Goal: Find specific page/section: Find specific page/section

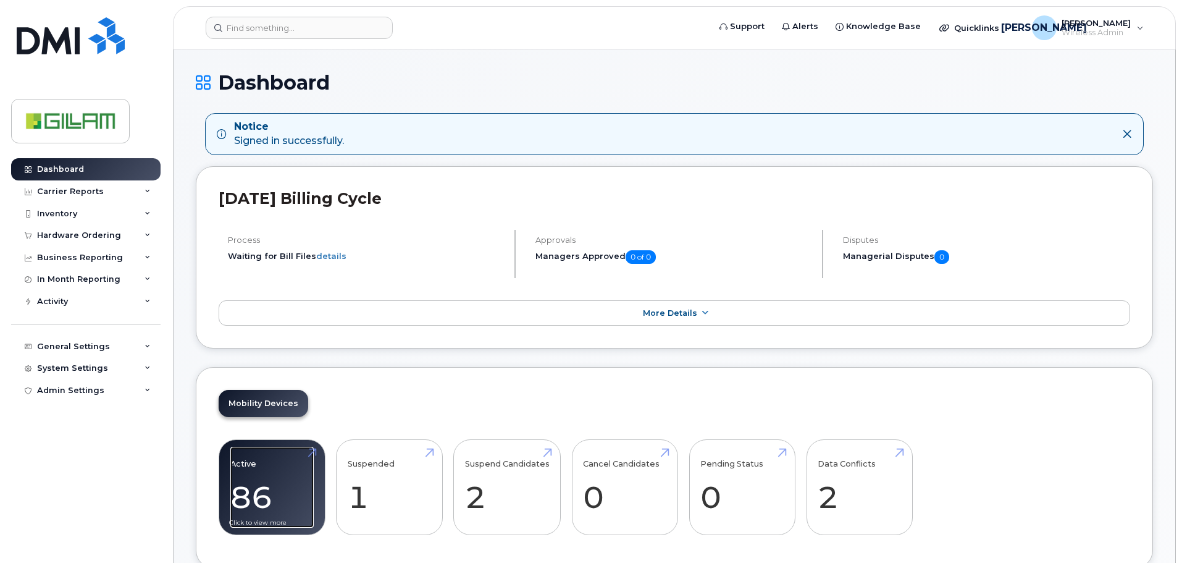
click at [253, 458] on link "Active 86 23%" at bounding box center [271, 487] width 83 height 82
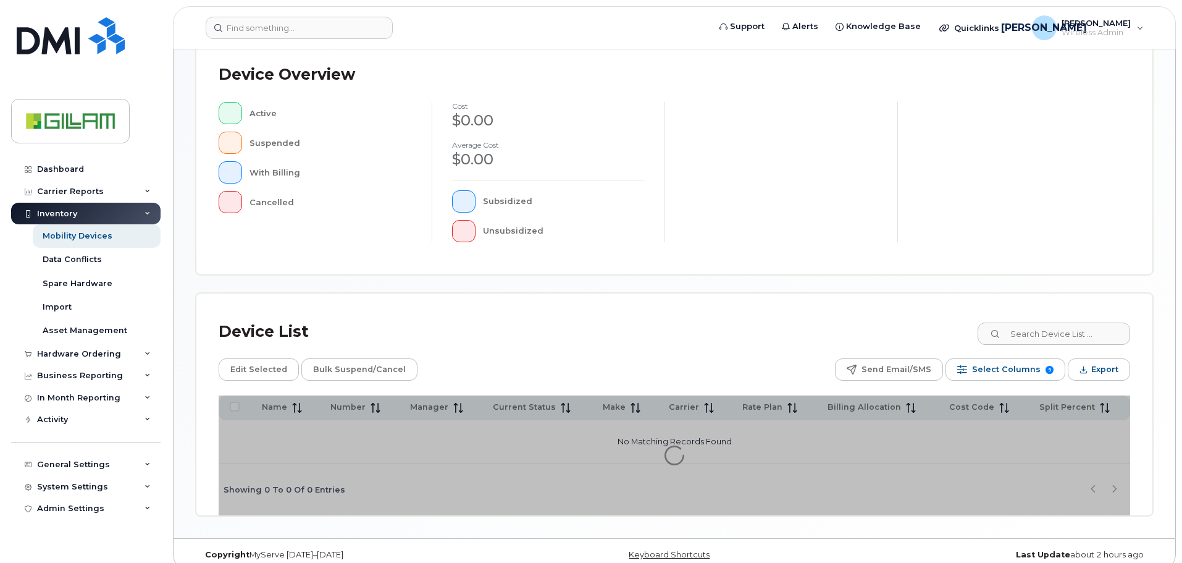
scroll to position [287, 0]
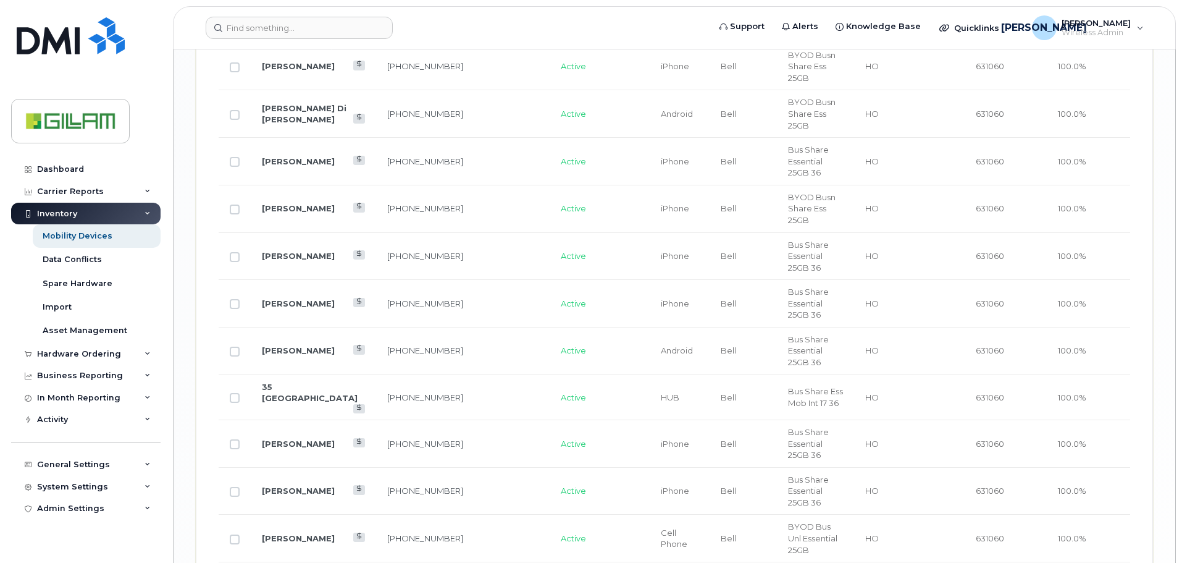
scroll to position [2079, 0]
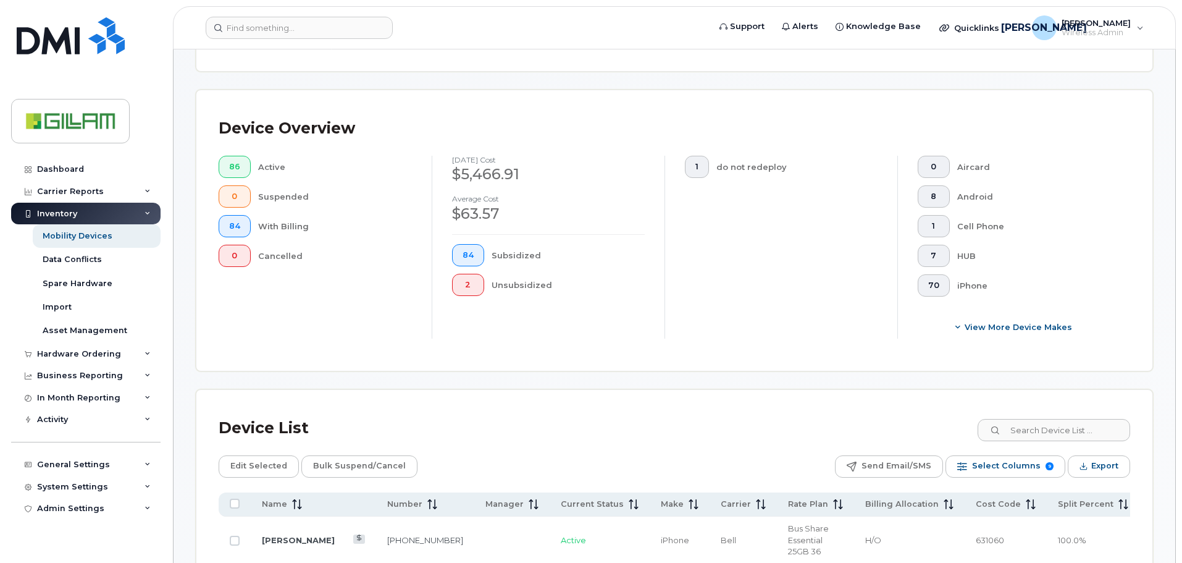
scroll to position [350, 0]
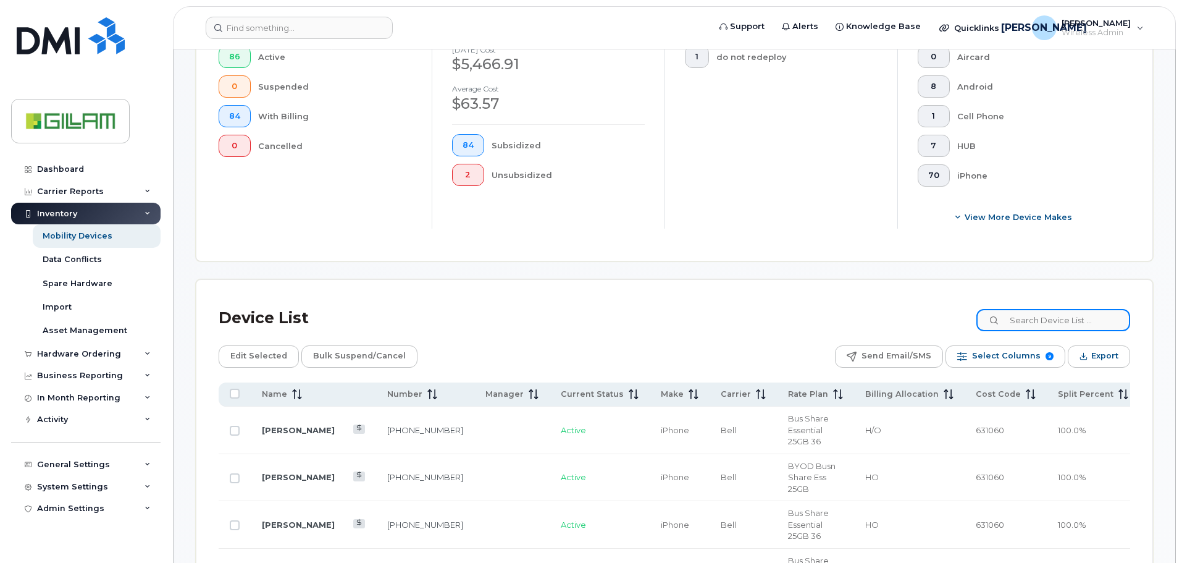
drag, startPoint x: 1037, startPoint y: 317, endPoint x: 1043, endPoint y: 311, distance: 9.2
click at [1037, 317] on input at bounding box center [1053, 320] width 154 height 22
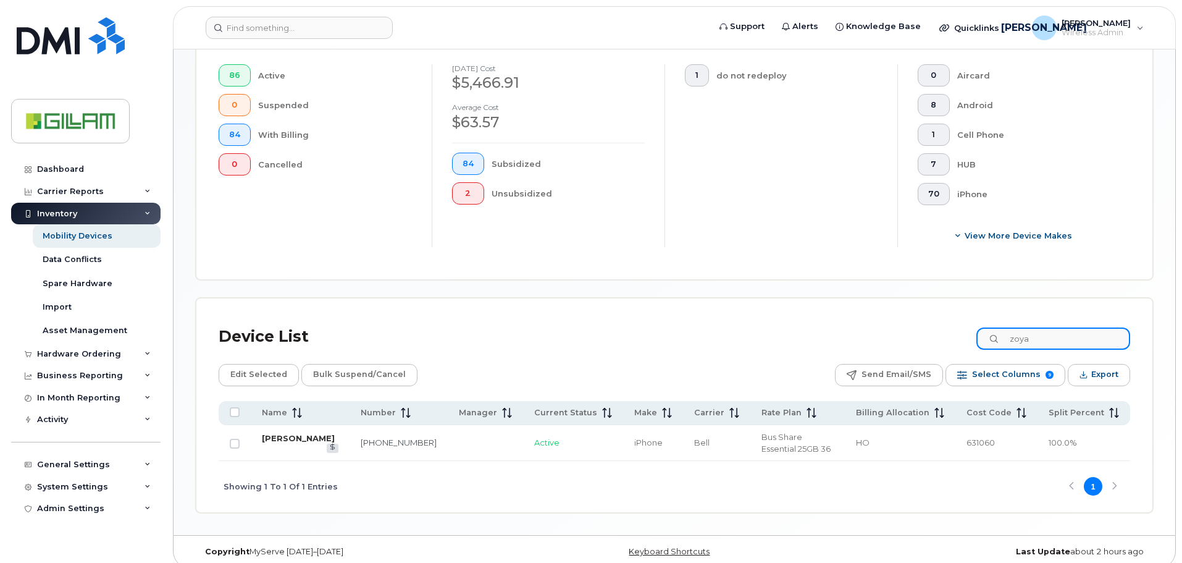
type input "zoya"
click at [294, 434] on link "[PERSON_NAME]" at bounding box center [298, 438] width 73 height 10
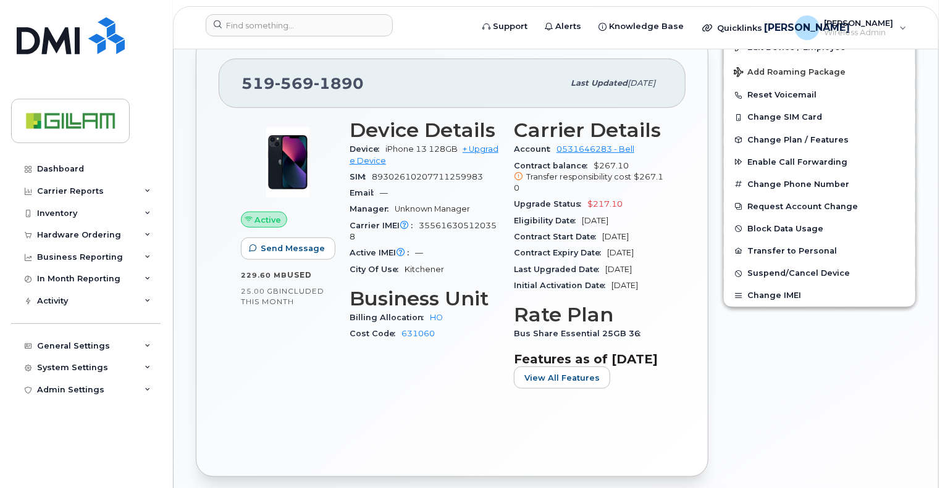
scroll to position [371, 0]
